Goal: Information Seeking & Learning: Check status

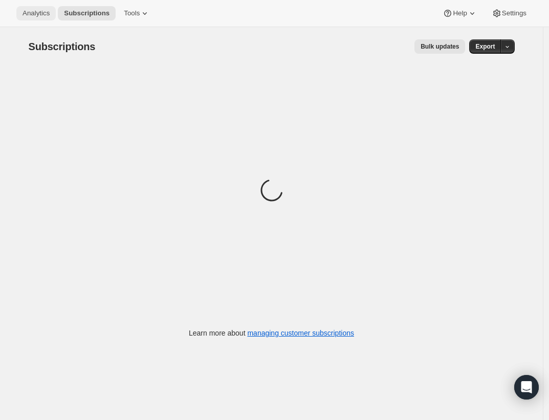
click at [43, 17] on span "Analytics" at bounding box center [36, 13] width 27 height 8
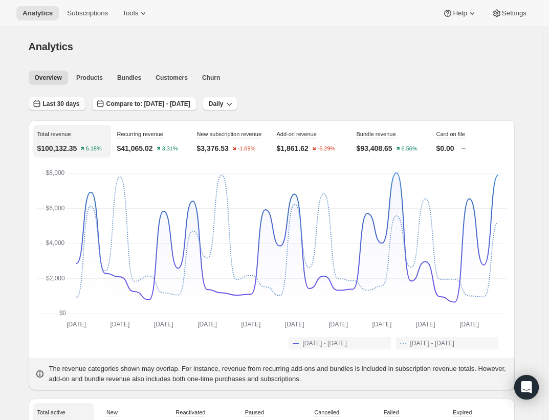
click at [72, 104] on span "Last 30 days" at bounding box center [61, 104] width 37 height 8
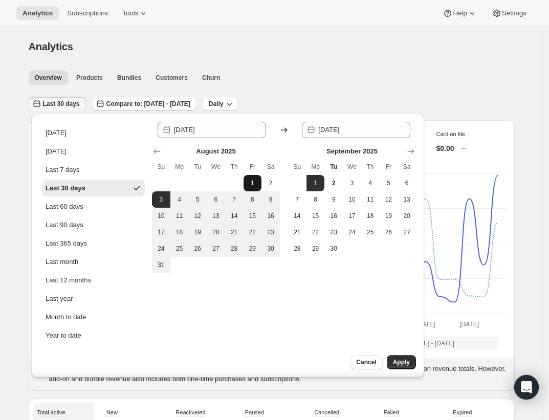
click at [256, 179] on span "1" at bounding box center [253, 183] width 10 height 8
type input "[DATE]"
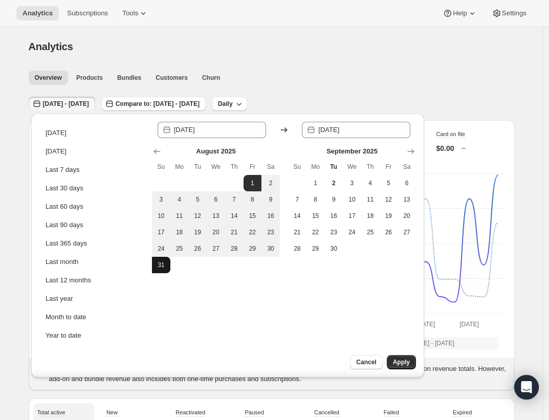
click at [156, 268] on span "31" at bounding box center [161, 265] width 10 height 8
type input "[DATE]"
click at [402, 362] on span "Apply" at bounding box center [401, 362] width 17 height 8
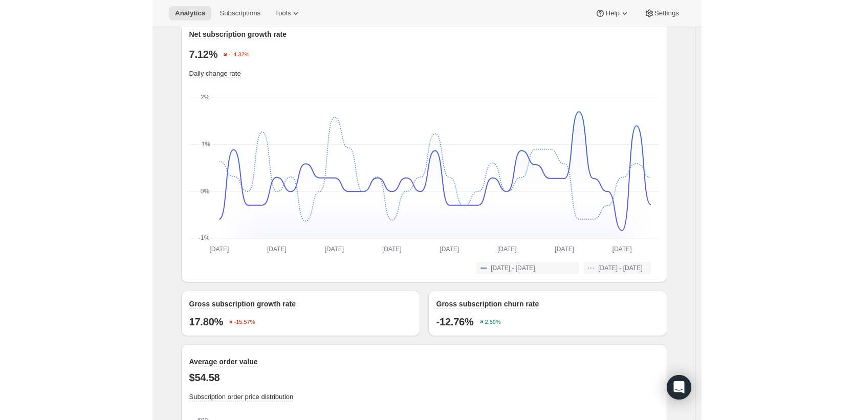
scroll to position [868, 0]
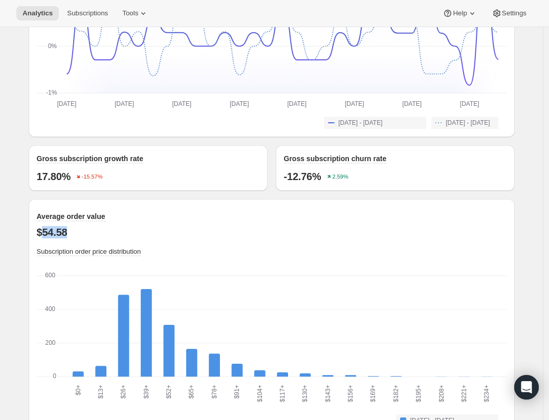
drag, startPoint x: 74, startPoint y: 240, endPoint x: 47, endPoint y: 242, distance: 27.2
click at [47, 238] on p "$54.58" at bounding box center [272, 232] width 470 height 12
copy p "54.58"
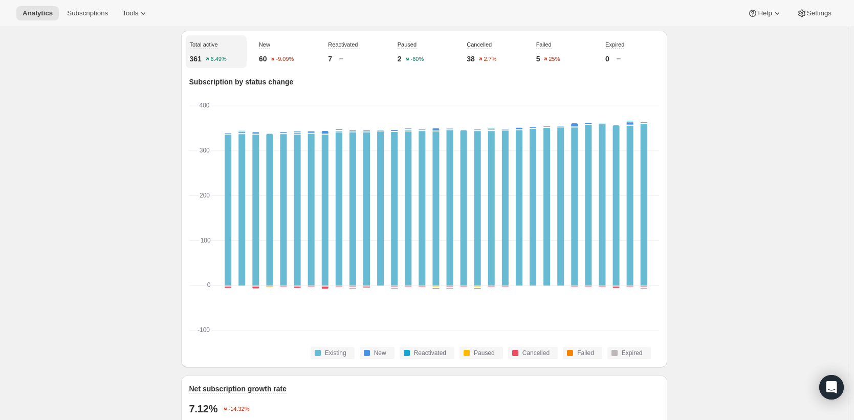
scroll to position [23, 0]
